Goal: Find specific fact: Find specific fact

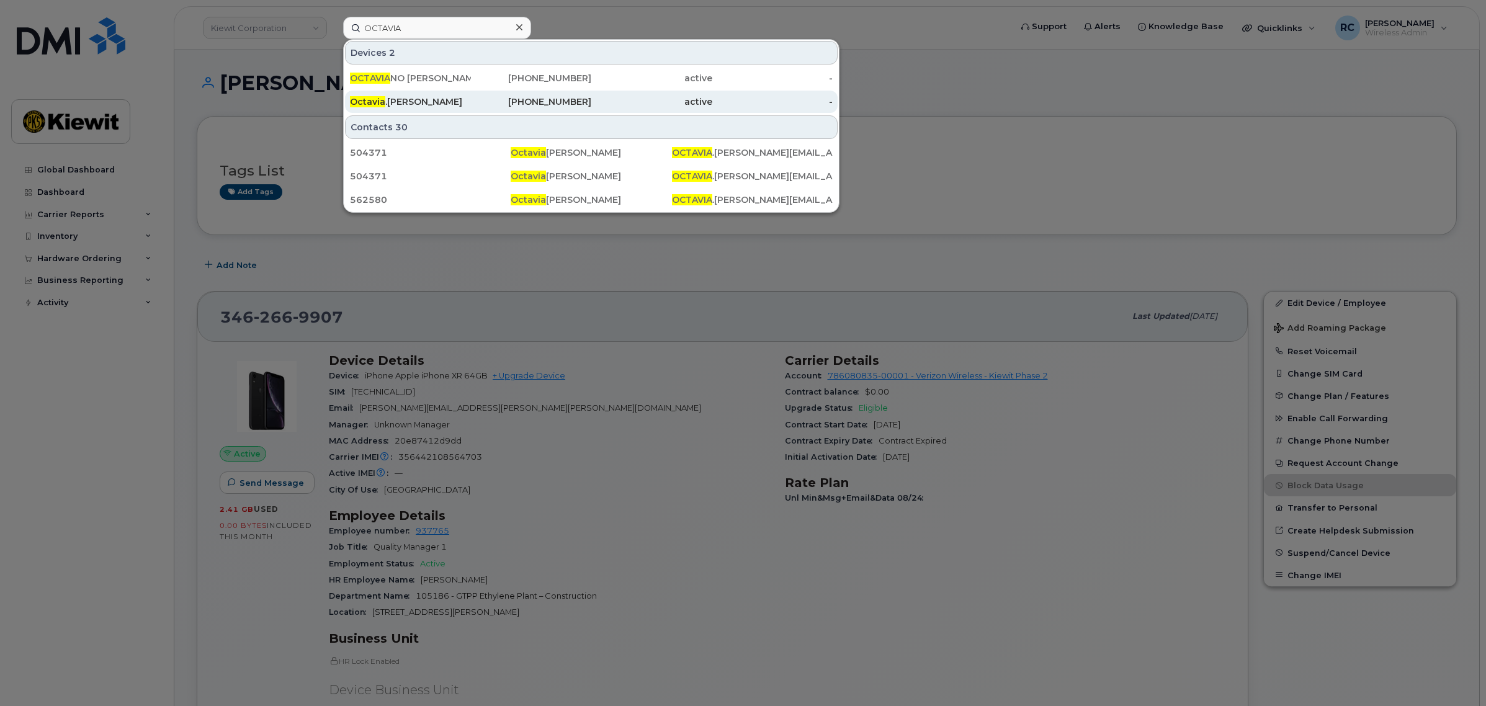
type input "OCTAVIA"
click at [651, 96] on div "active" at bounding box center [651, 102] width 121 height 12
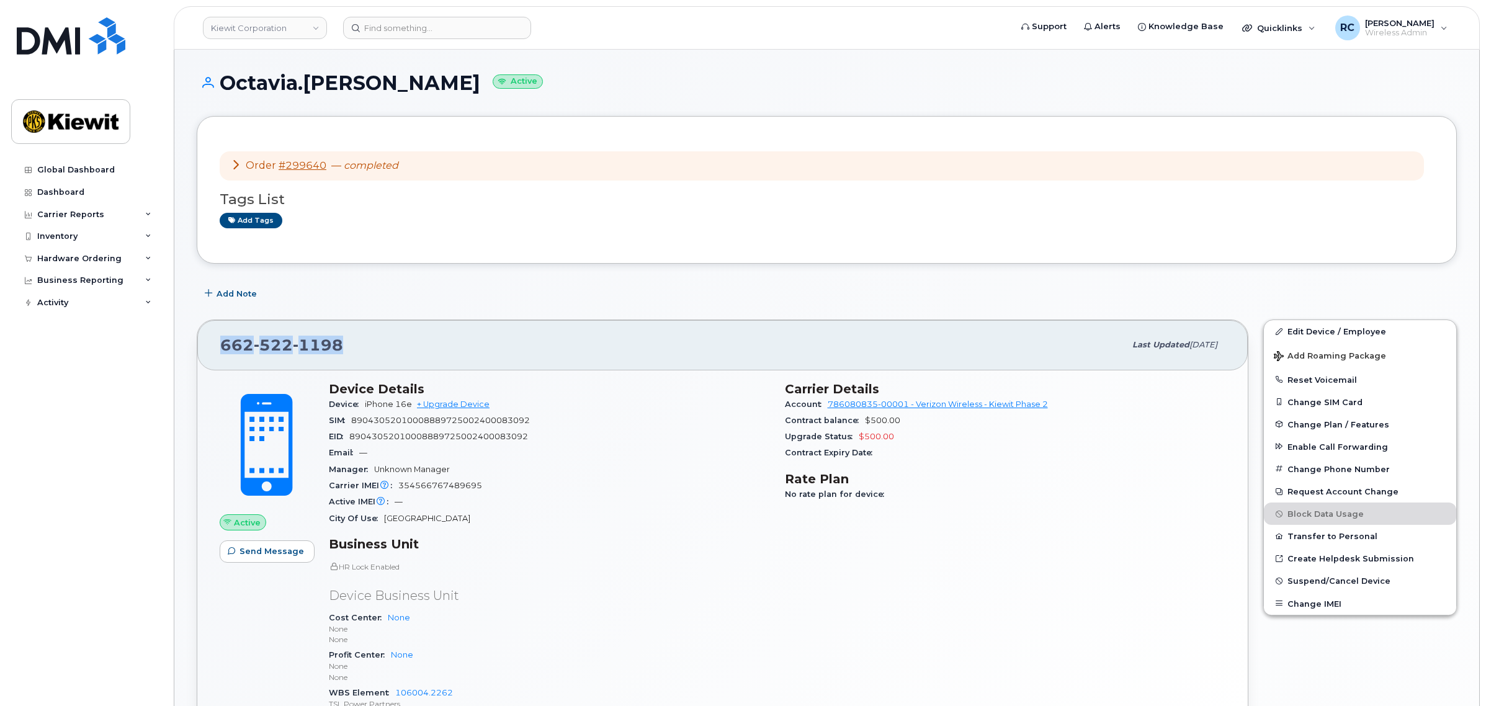
drag, startPoint x: 342, startPoint y: 349, endPoint x: 221, endPoint y: 339, distance: 121.4
click at [221, 339] on div "[PHONE_NUMBER]" at bounding box center [672, 345] width 904 height 26
copy span "[PHONE_NUMBER]"
drag, startPoint x: 414, startPoint y: 402, endPoint x: 367, endPoint y: 402, distance: 47.8
click at [367, 402] on span "iPhone 16e + Upgrade Device" at bounding box center [427, 403] width 125 height 9
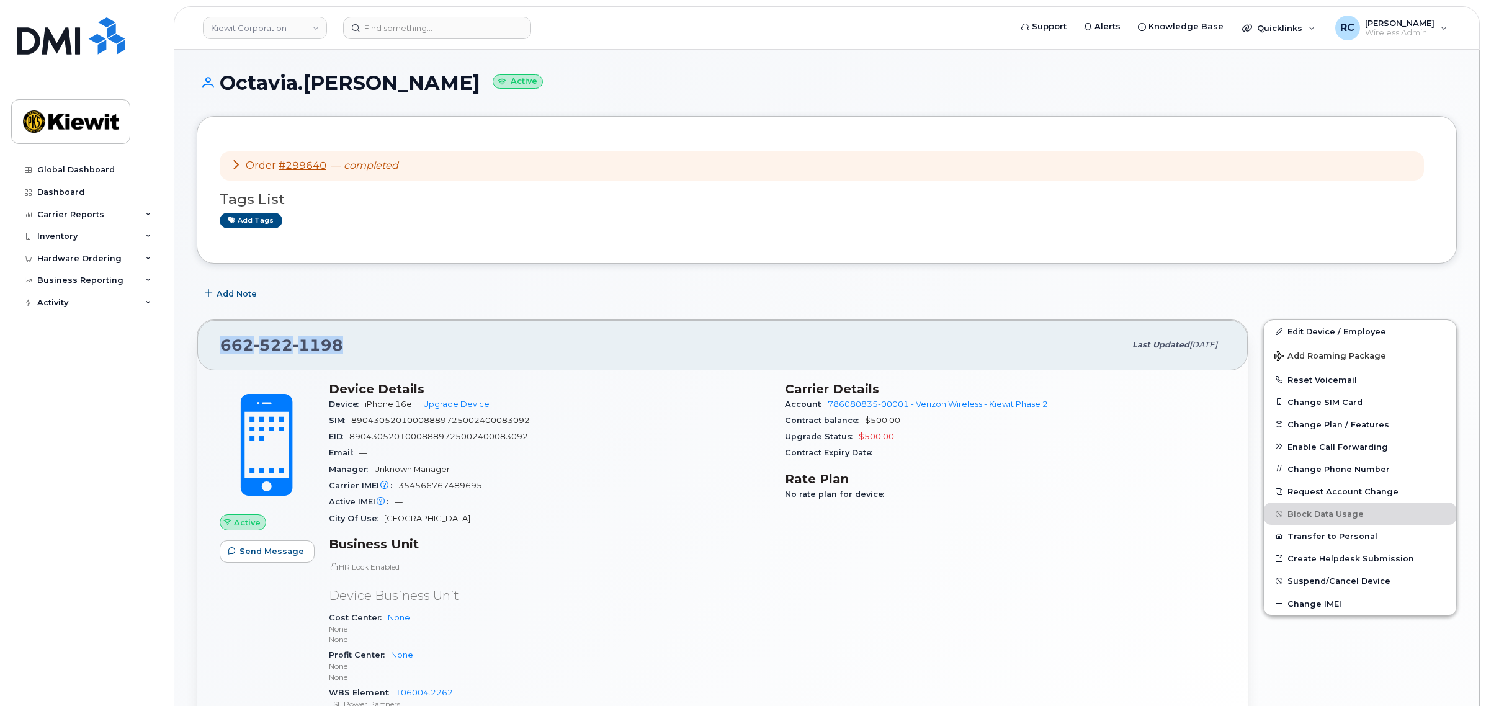
copy span "iPhone 16e"
click at [234, 159] on icon at bounding box center [236, 164] width 10 height 10
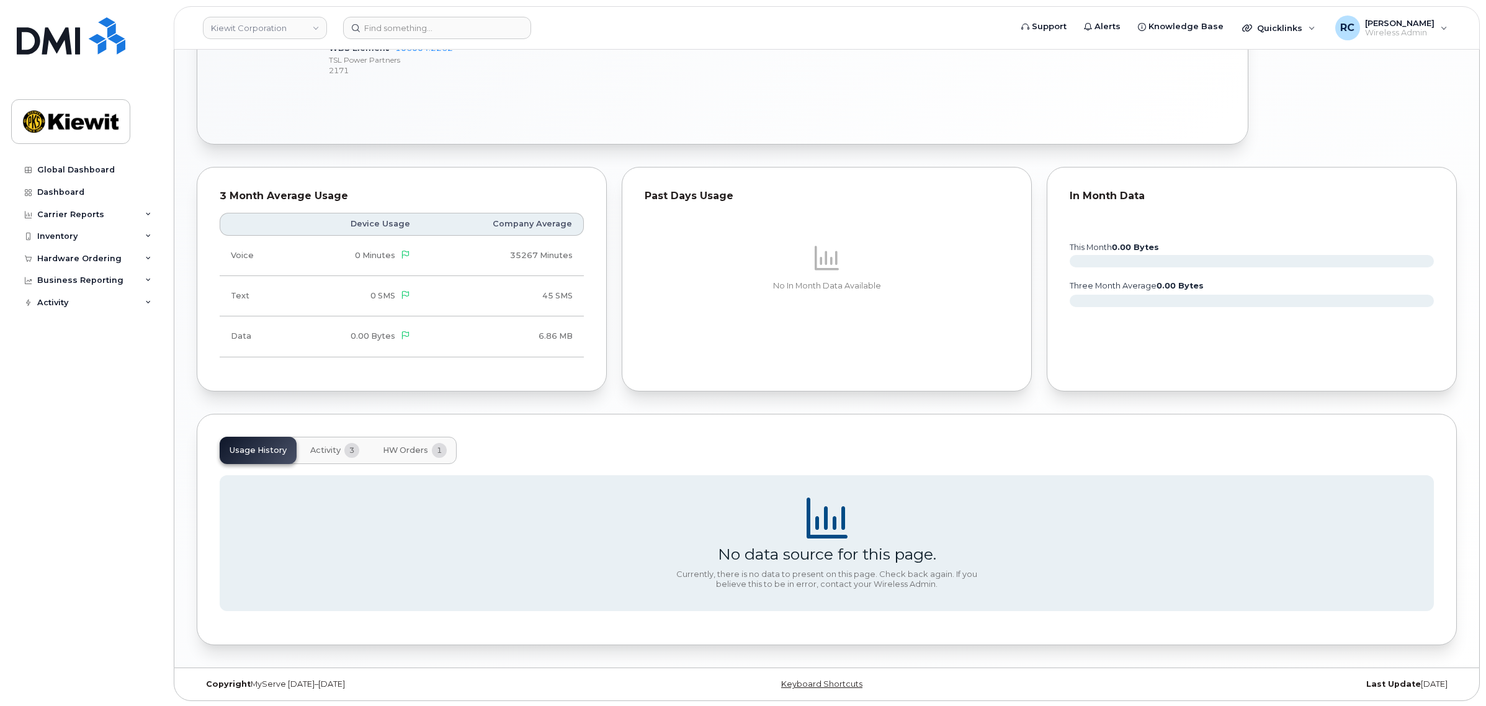
scroll to position [929, 0]
